Goal: Task Accomplishment & Management: Complete application form

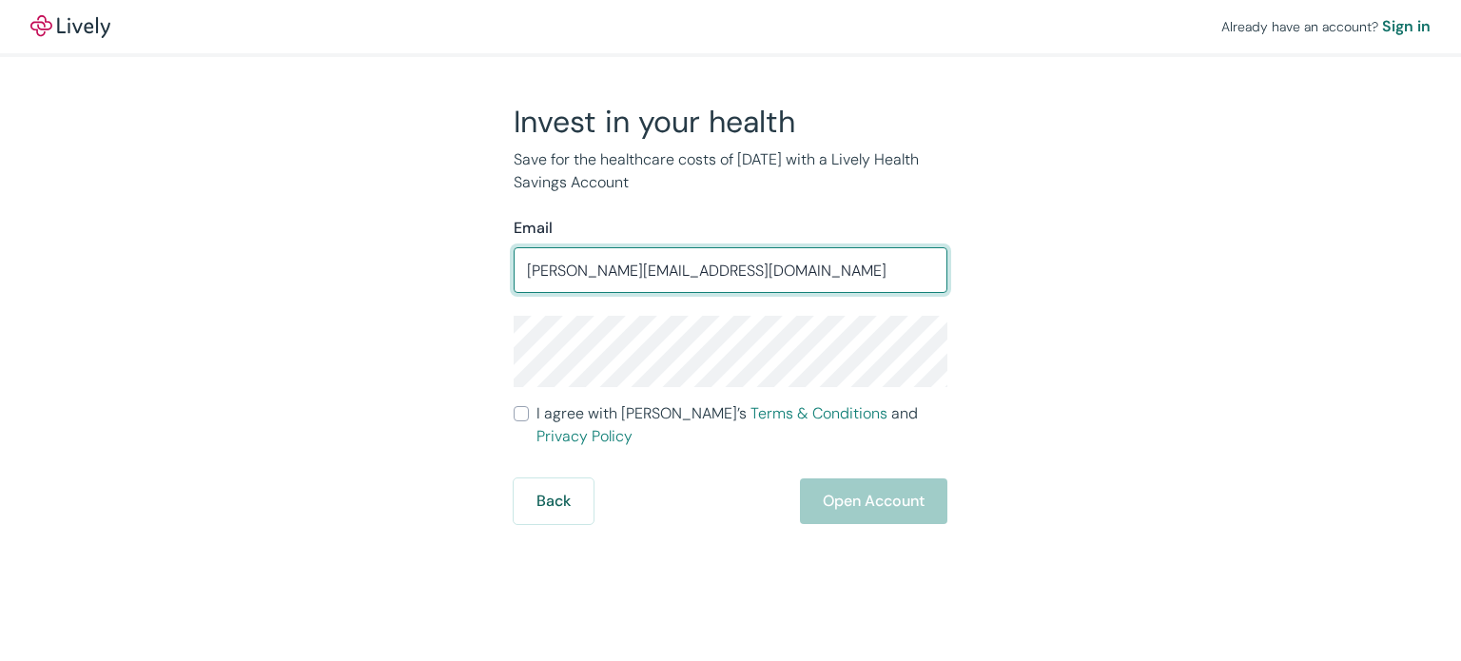
type input "[PERSON_NAME][EMAIL_ADDRESS][DOMAIN_NAME]"
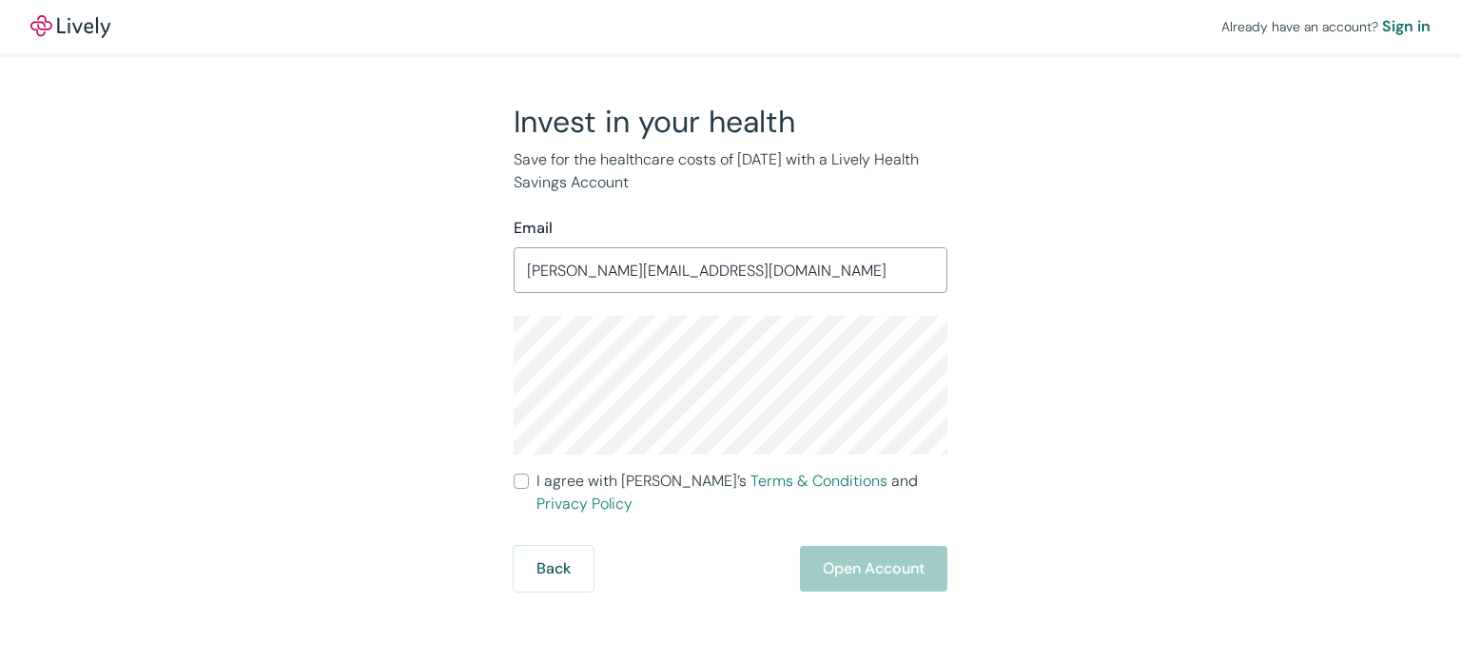
click at [532, 482] on label "I agree with Lively’s Terms & Conditions and Privacy Policy" at bounding box center [731, 493] width 434 height 46
click at [529, 482] on input "I agree with Lively’s Terms & Conditions and Privacy Policy" at bounding box center [521, 481] width 15 height 15
checkbox input "true"
click at [892, 548] on button "Open Account" at bounding box center [873, 569] width 147 height 46
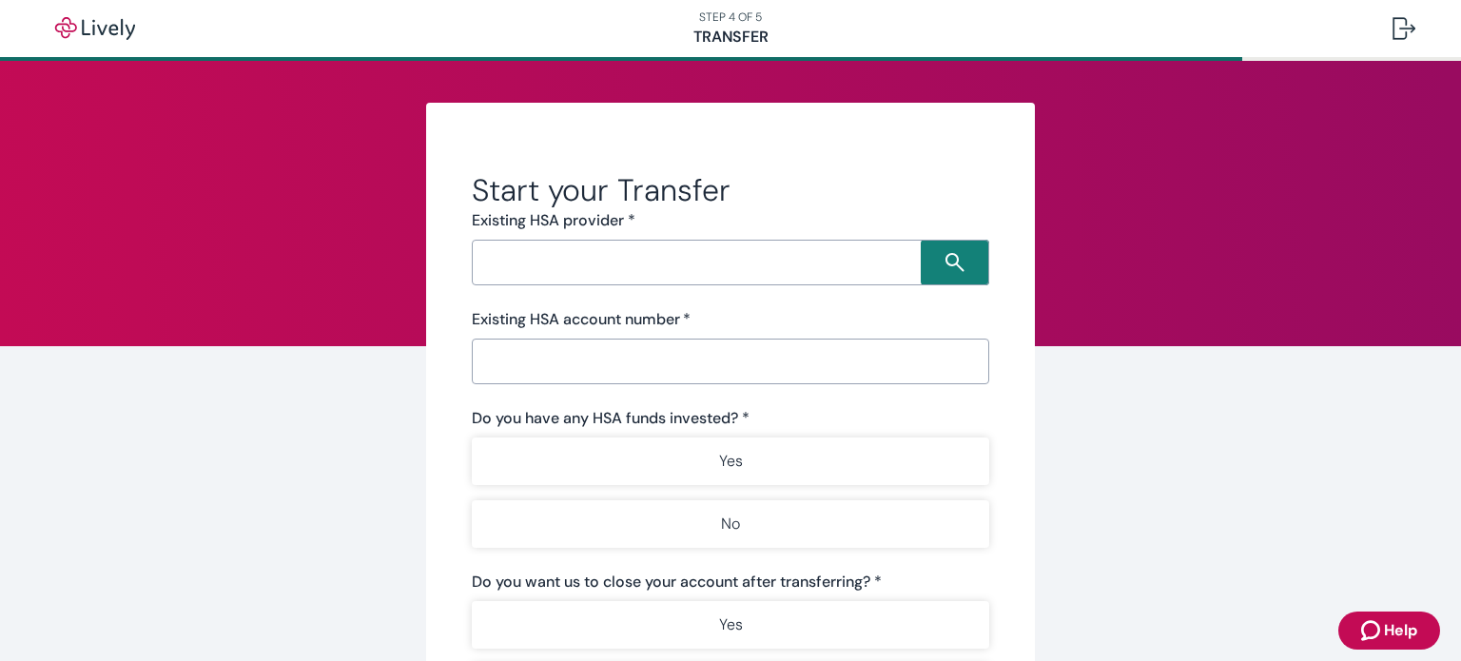
scroll to position [364, 0]
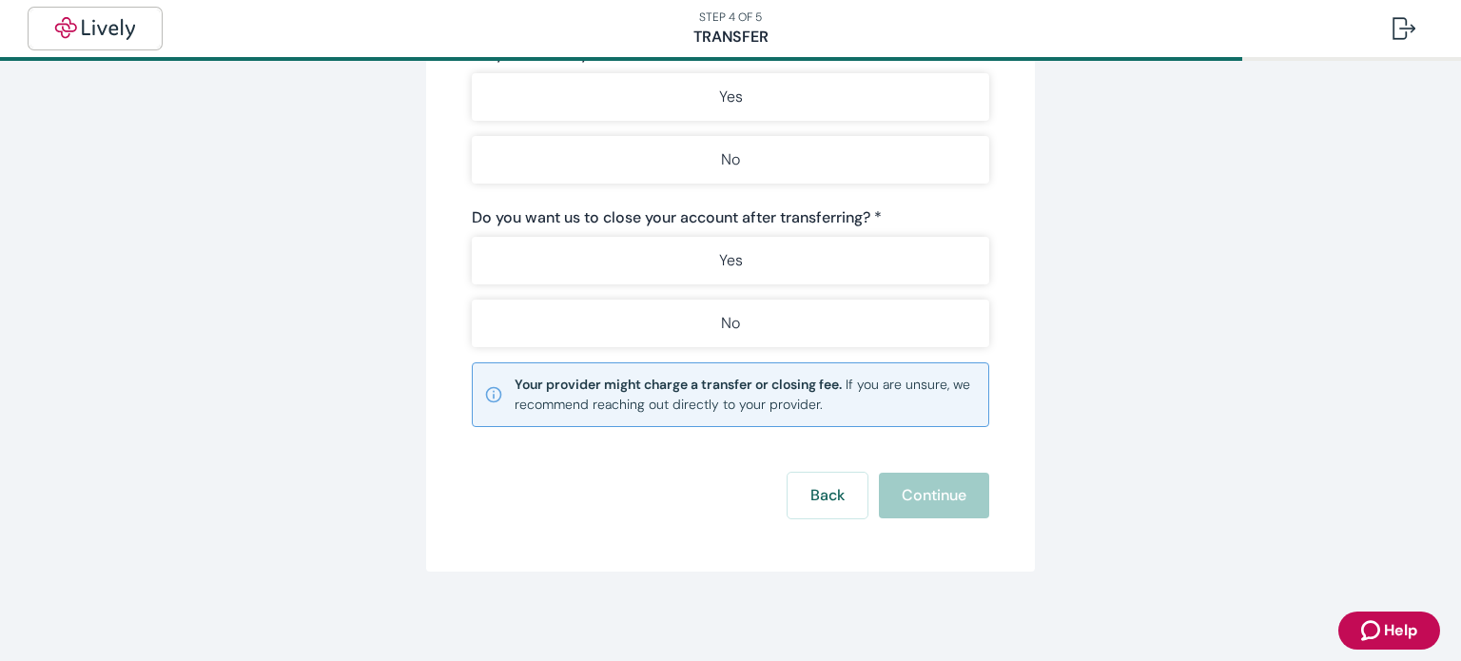
click at [75, 24] on img "button" at bounding box center [95, 28] width 107 height 23
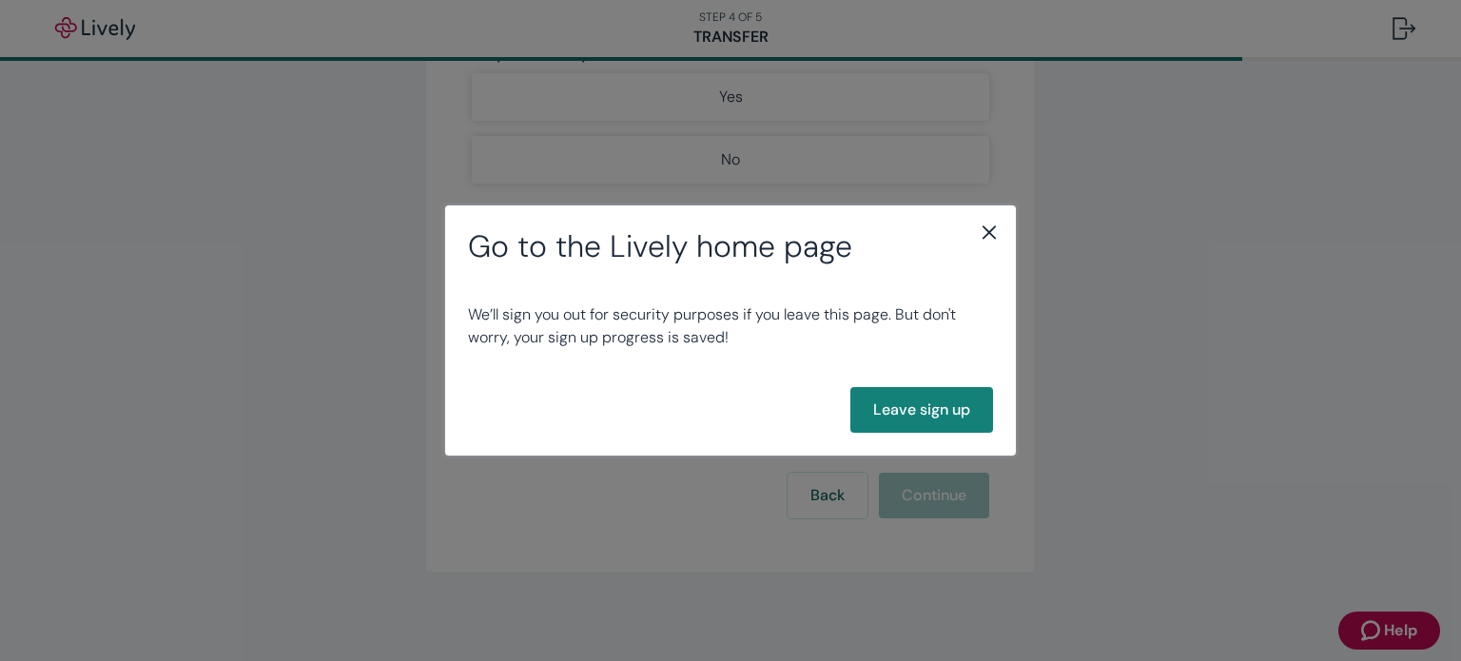
click at [986, 227] on icon "close" at bounding box center [989, 232] width 23 height 23
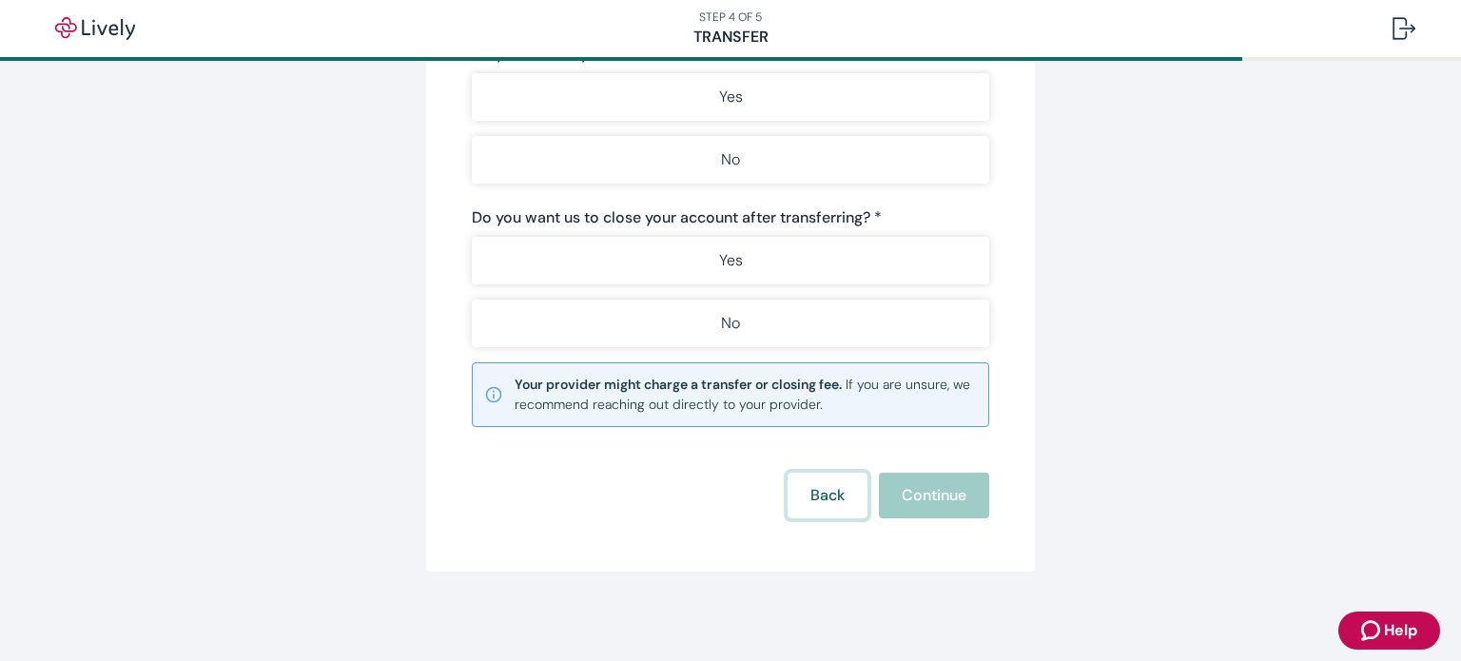
click at [819, 489] on button "Back" at bounding box center [828, 496] width 80 height 46
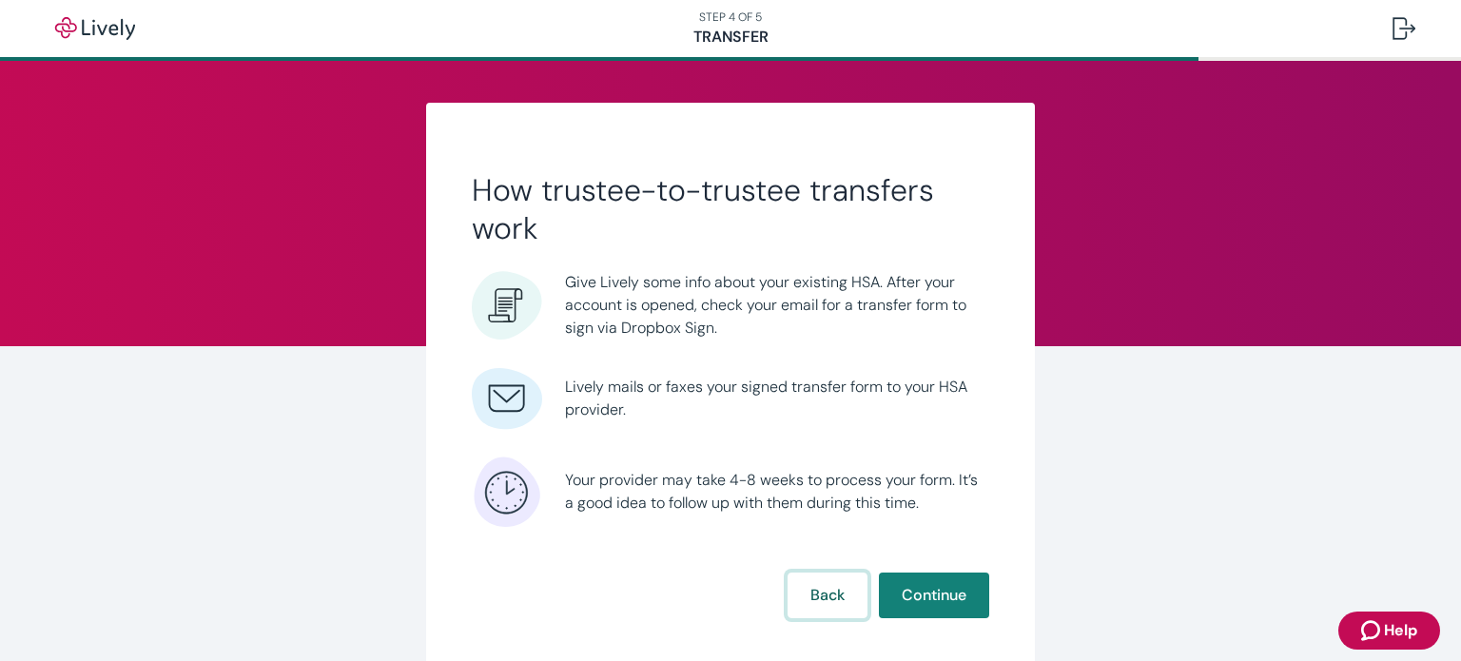
click at [824, 588] on button "Back" at bounding box center [828, 596] width 80 height 46
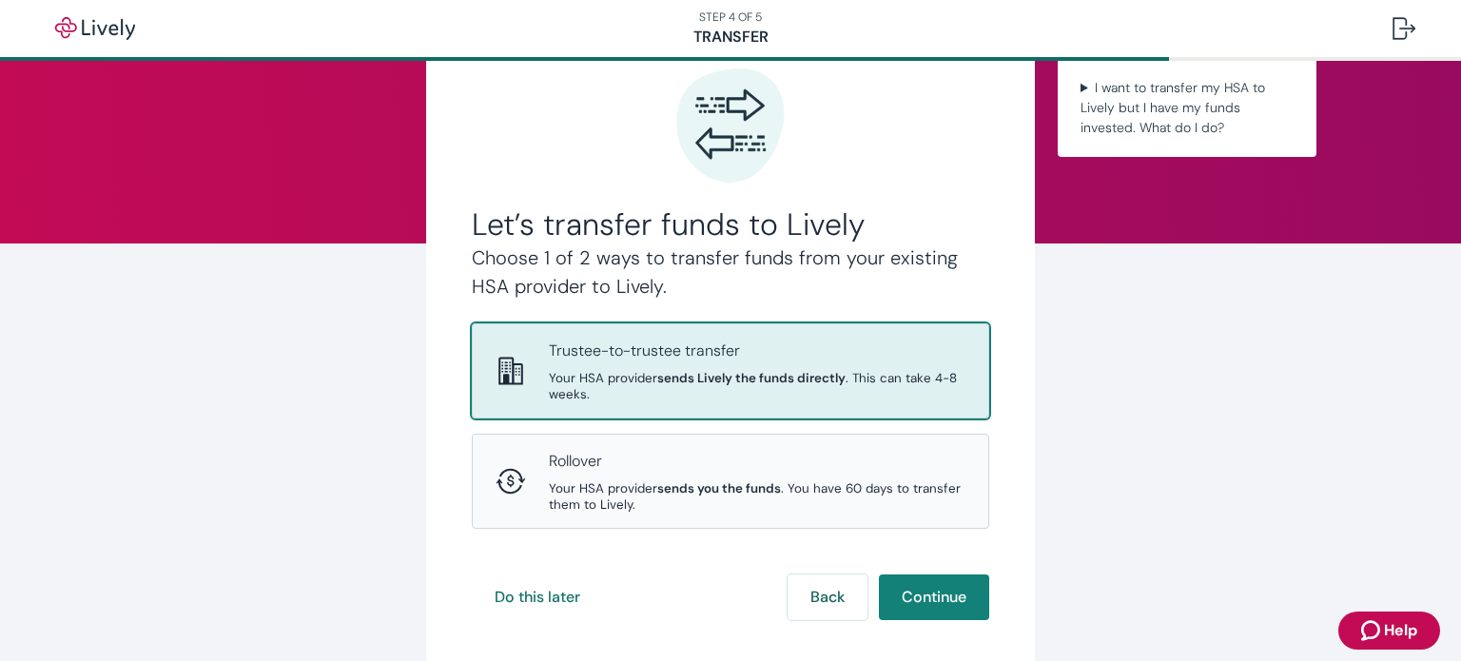
scroll to position [145, 0]
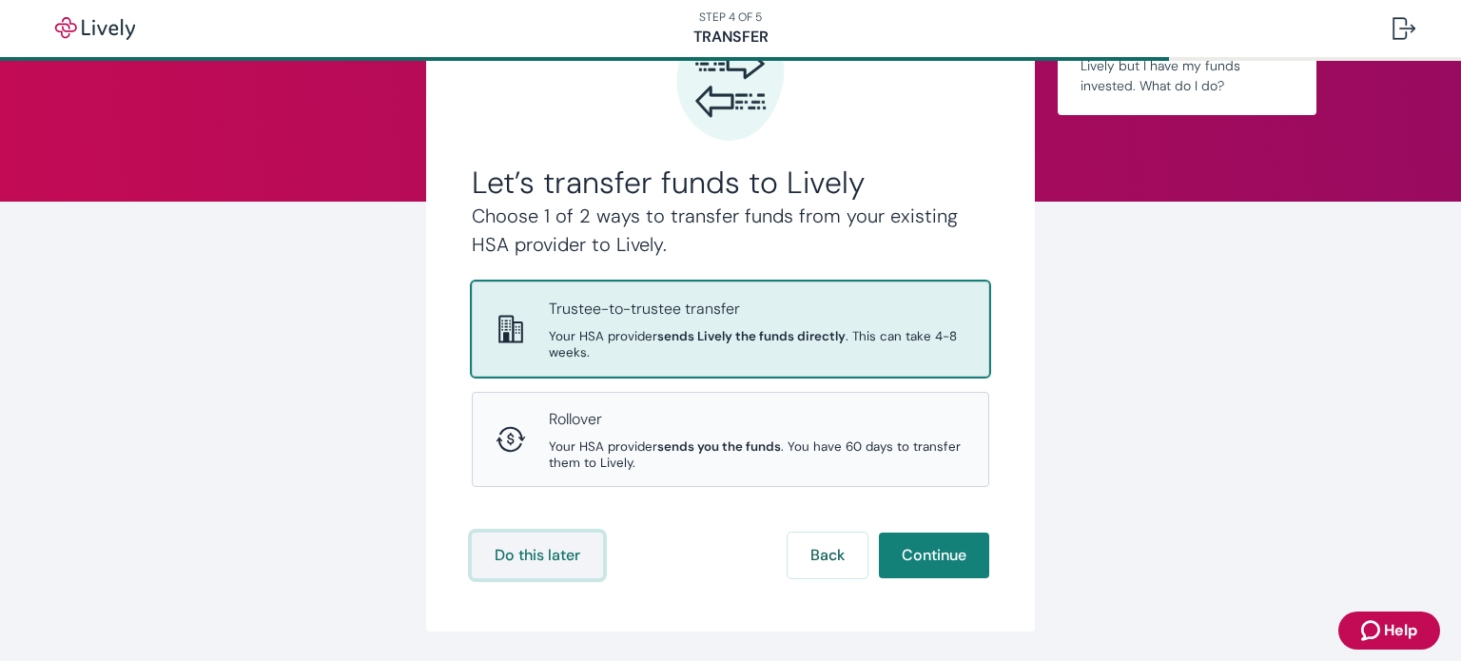
click at [548, 554] on button "Do this later" at bounding box center [537, 556] width 131 height 46
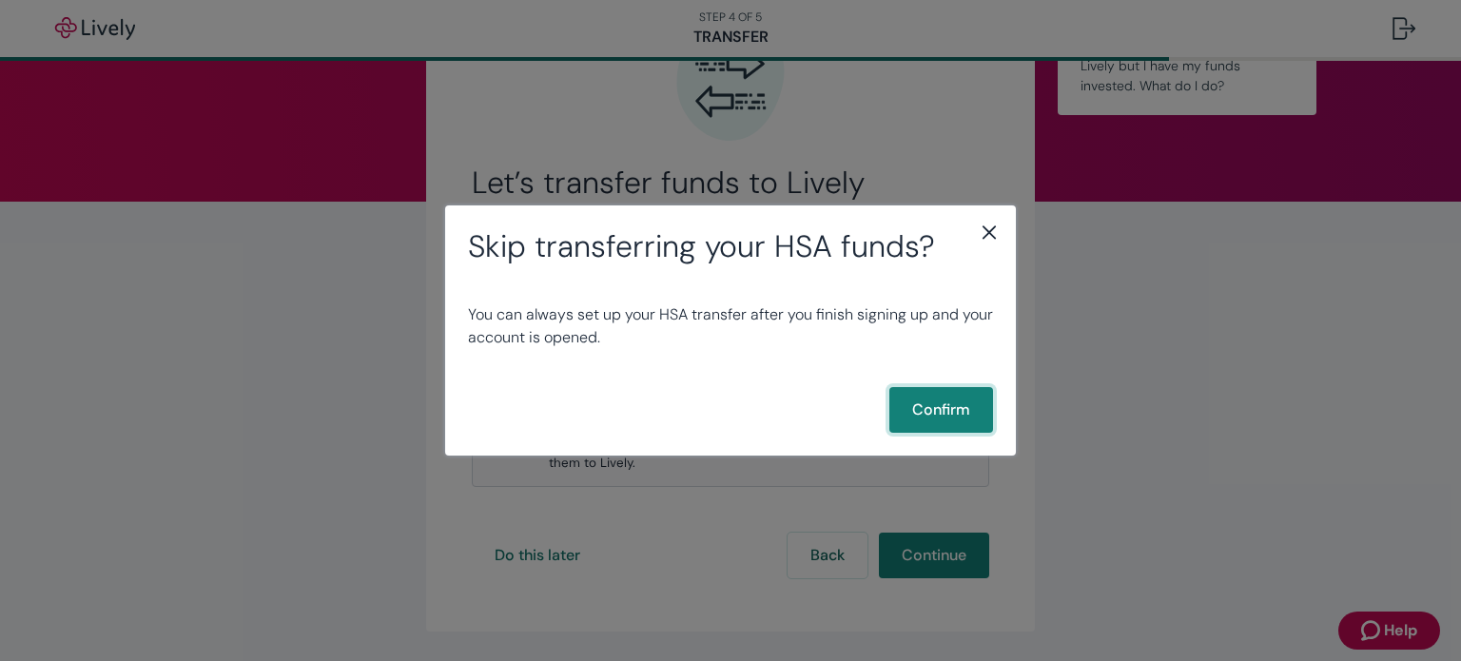
click at [940, 413] on button "Confirm" at bounding box center [941, 410] width 104 height 46
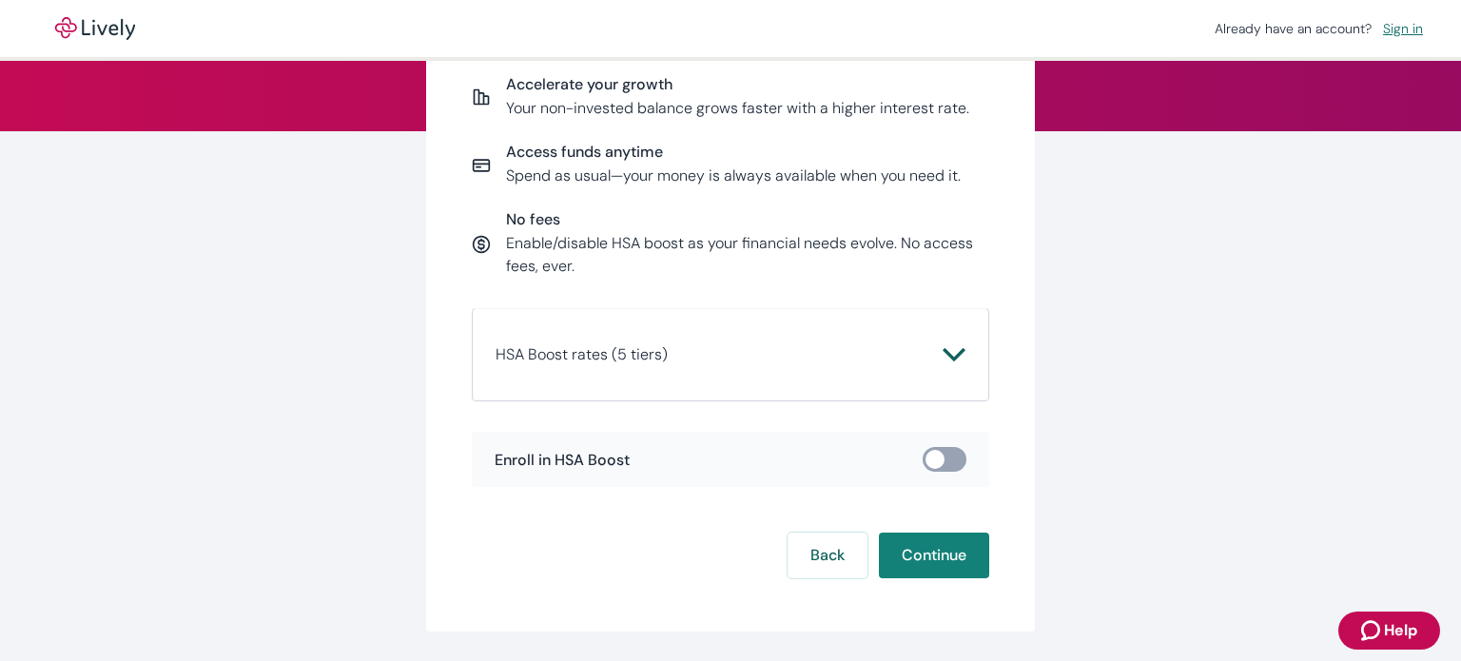
scroll to position [215, 0]
click at [944, 361] on icon "Chevron icon" at bounding box center [954, 354] width 23 height 23
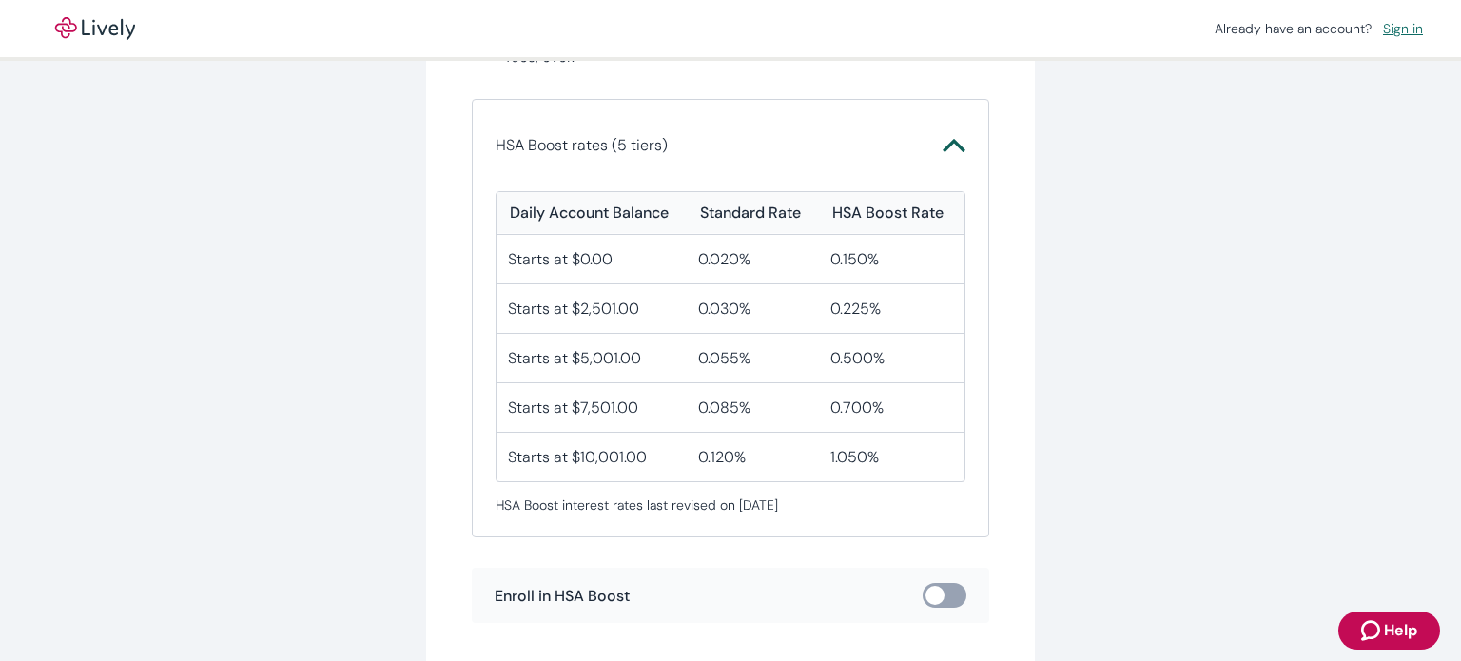
scroll to position [543, 0]
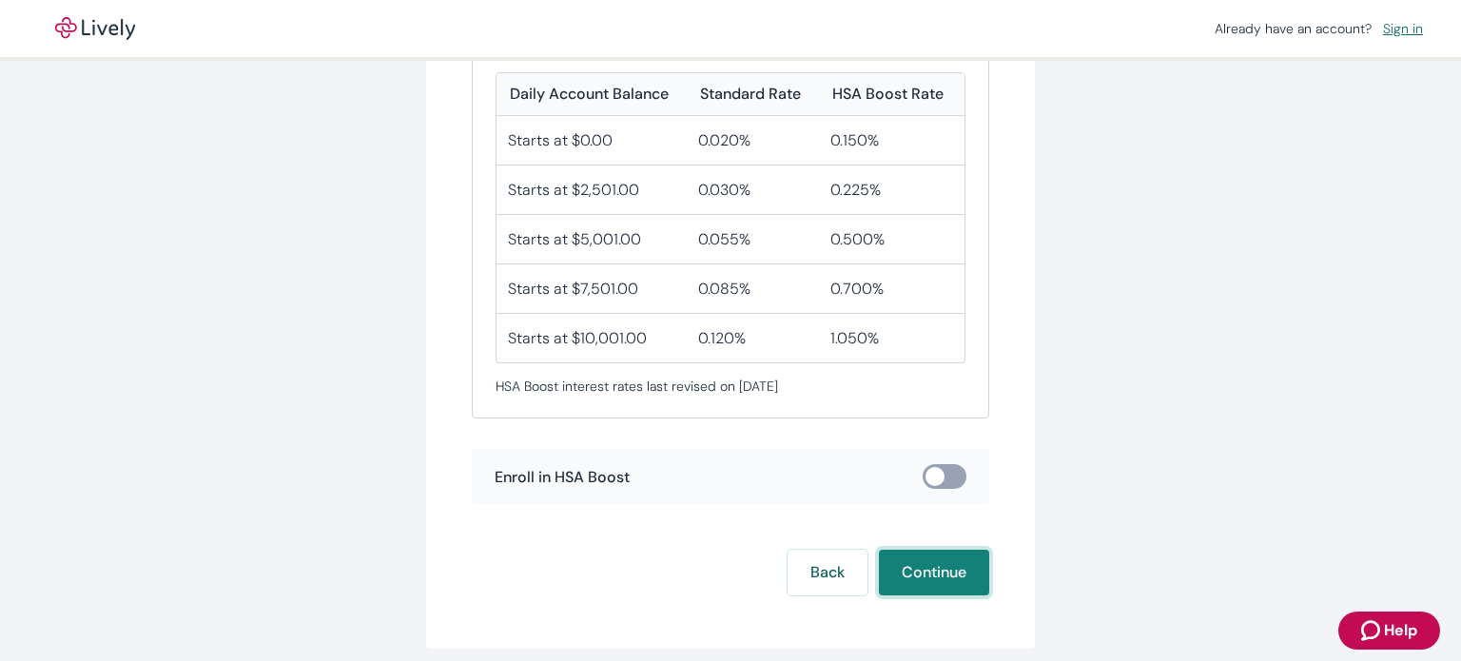
click at [922, 562] on button "Continue" at bounding box center [934, 573] width 110 height 46
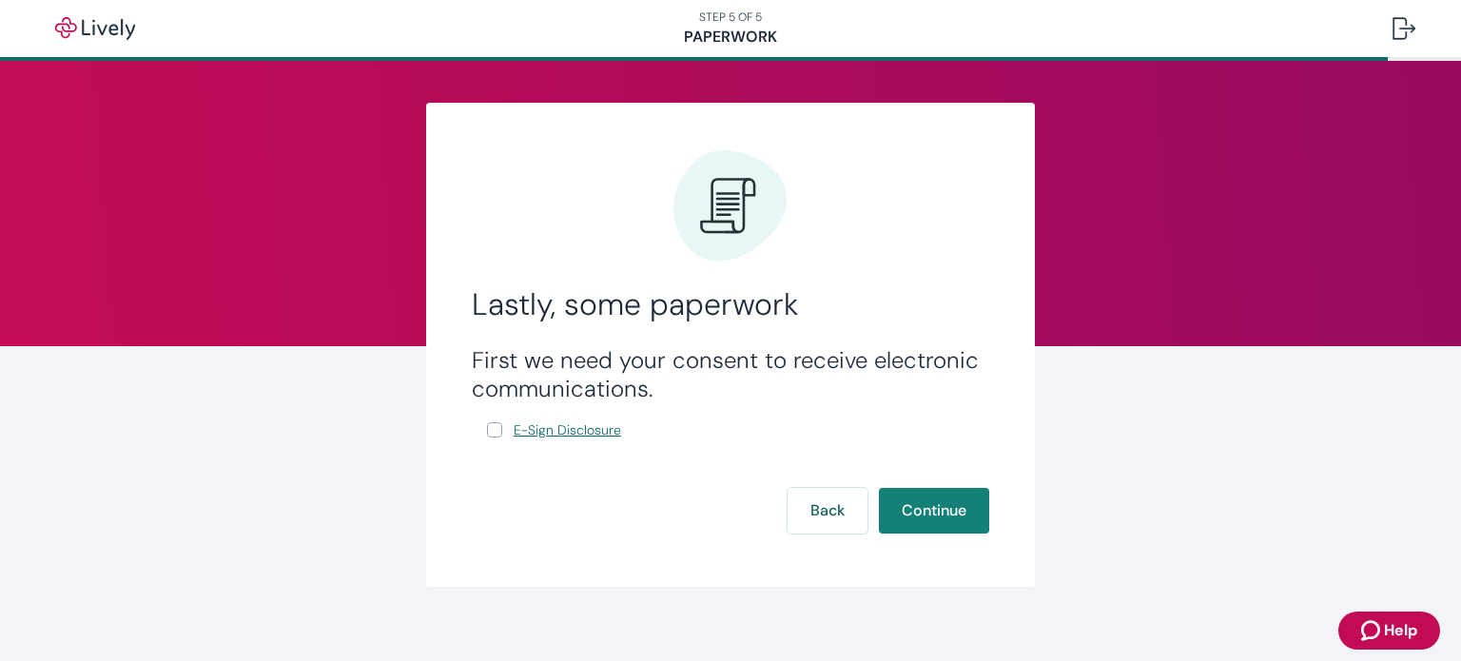
click at [548, 426] on span "E-Sign Disclosure" at bounding box center [567, 430] width 107 height 20
click at [487, 424] on input "E-Sign Disclosure" at bounding box center [494, 429] width 15 height 15
checkbox input "true"
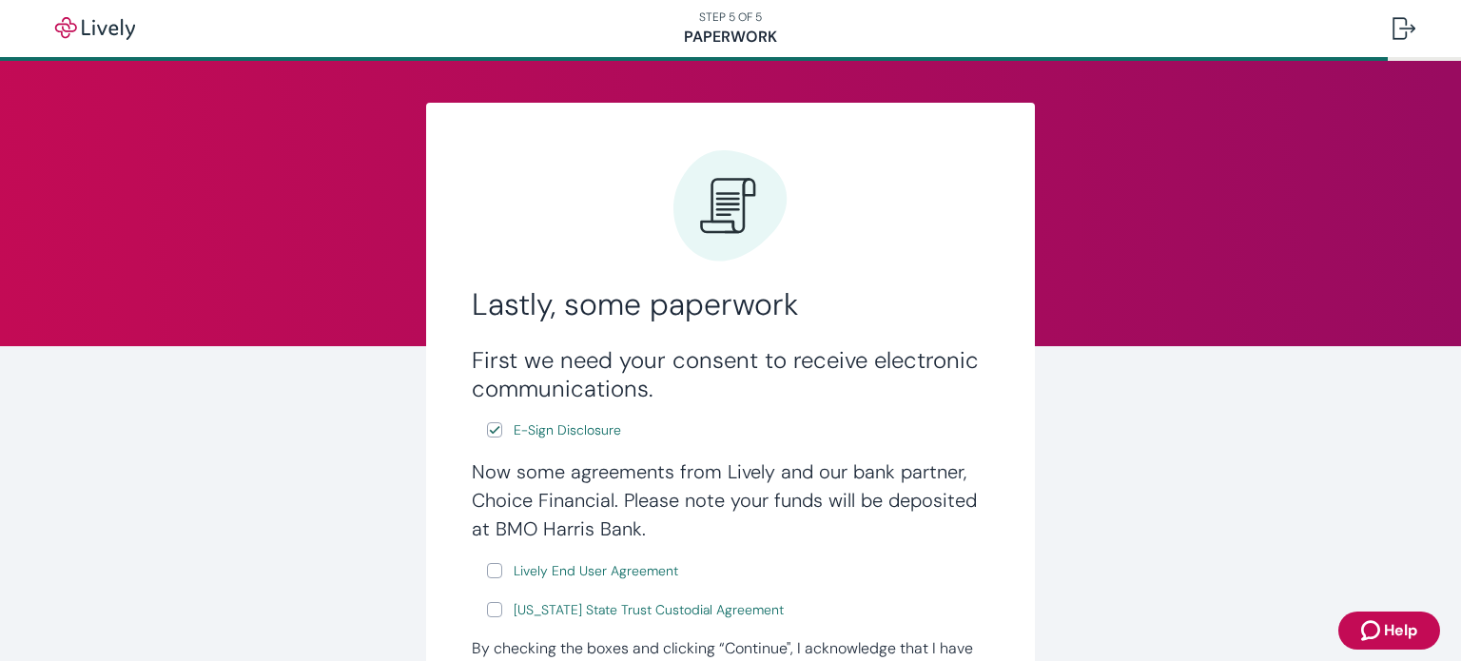
scroll to position [133, 0]
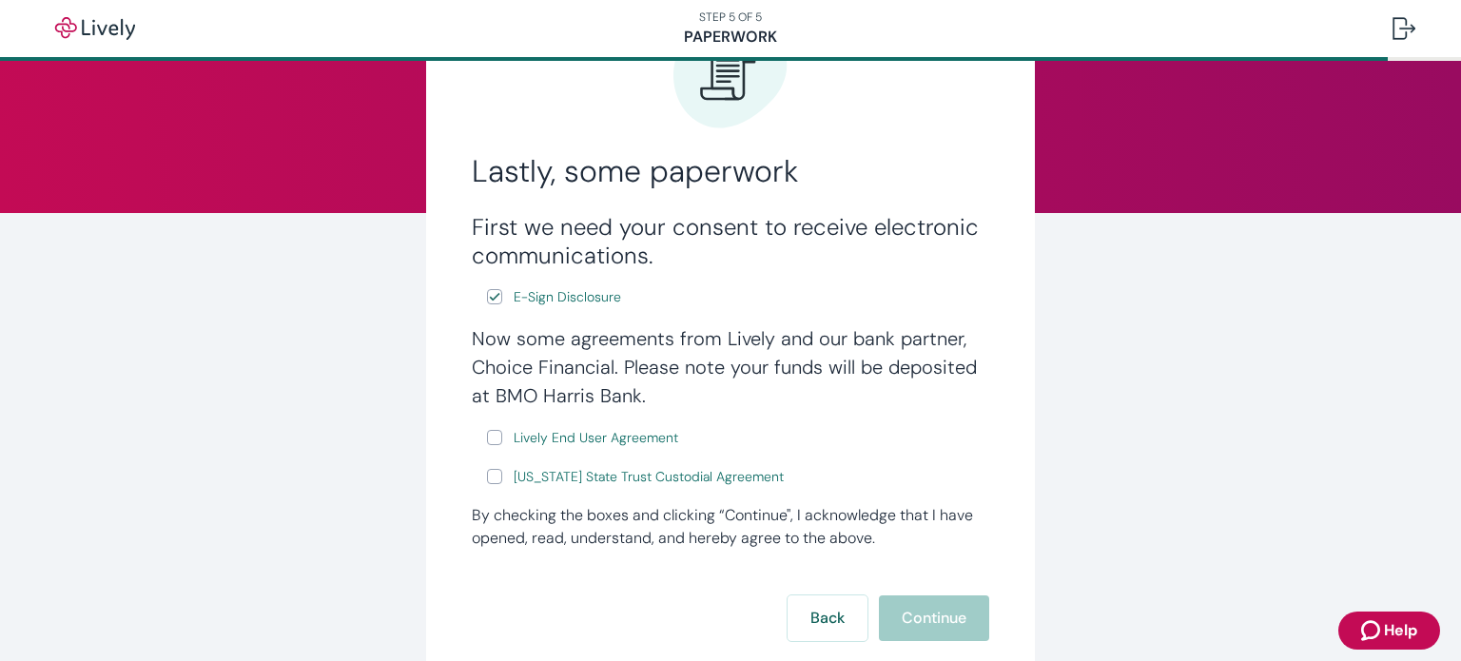
click at [487, 434] on input "Lively End User Agreement" at bounding box center [494, 437] width 15 height 15
checkbox input "true"
click at [487, 484] on input "[US_STATE] State Trust Custodial Agreement" at bounding box center [494, 476] width 15 height 15
checkbox input "true"
click at [951, 631] on button "Continue" at bounding box center [934, 618] width 110 height 46
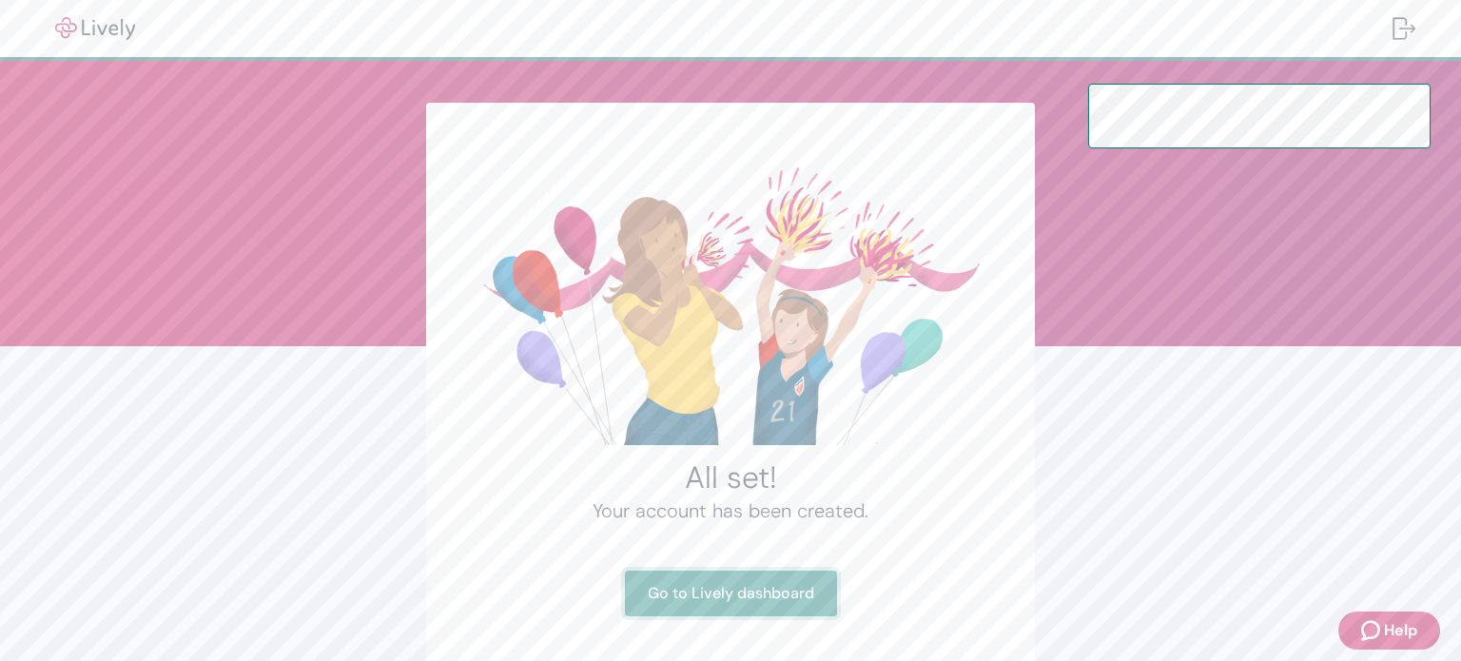
click at [669, 583] on link "Go to Lively dashboard" at bounding box center [731, 594] width 212 height 46
